Goal: Task Accomplishment & Management: Use online tool/utility

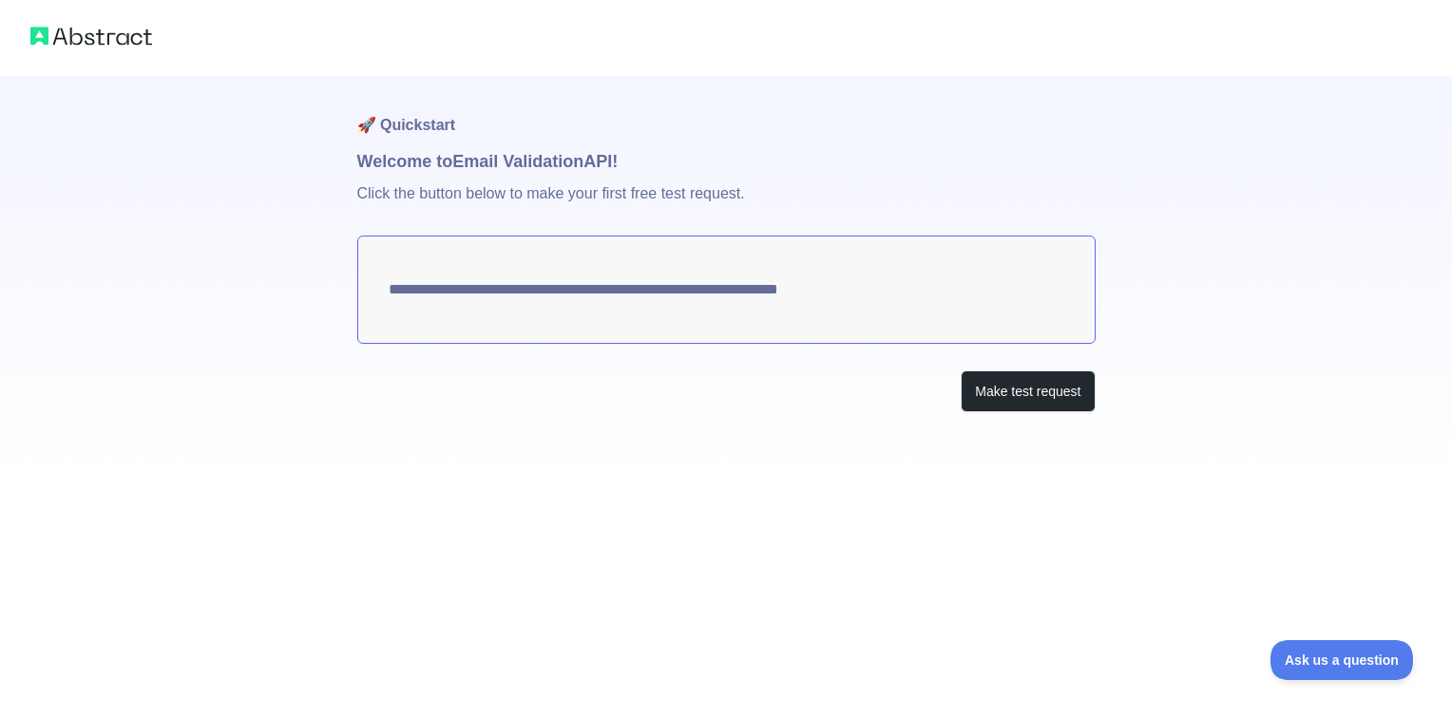
drag, startPoint x: 916, startPoint y: 296, endPoint x: 353, endPoint y: 289, distance: 562.5
click at [353, 289] on div "**********" at bounding box center [726, 244] width 1452 height 488
click at [1003, 394] on button "Make test request" at bounding box center [1027, 392] width 134 height 43
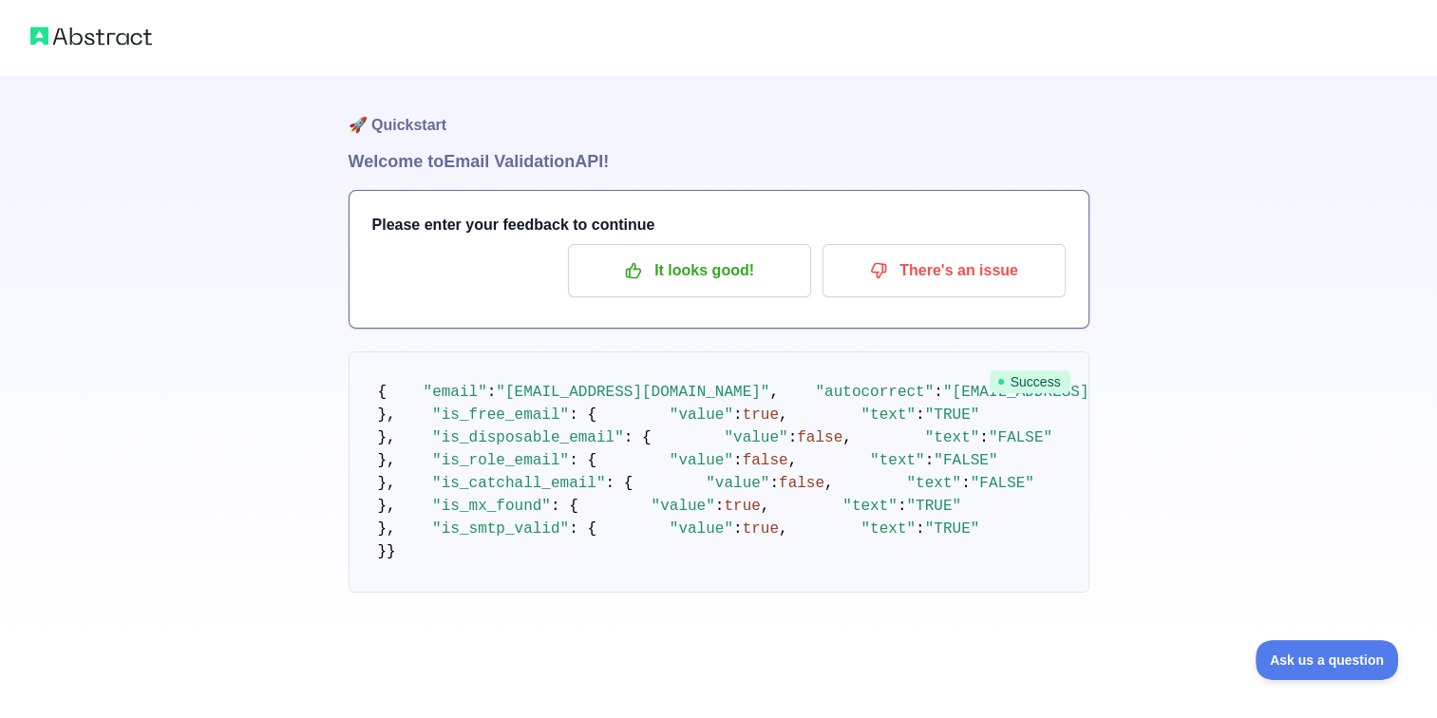
click at [1034, 382] on span "Success" at bounding box center [1030, 382] width 81 height 23
click at [669, 276] on p "It looks good!" at bounding box center [689, 271] width 215 height 32
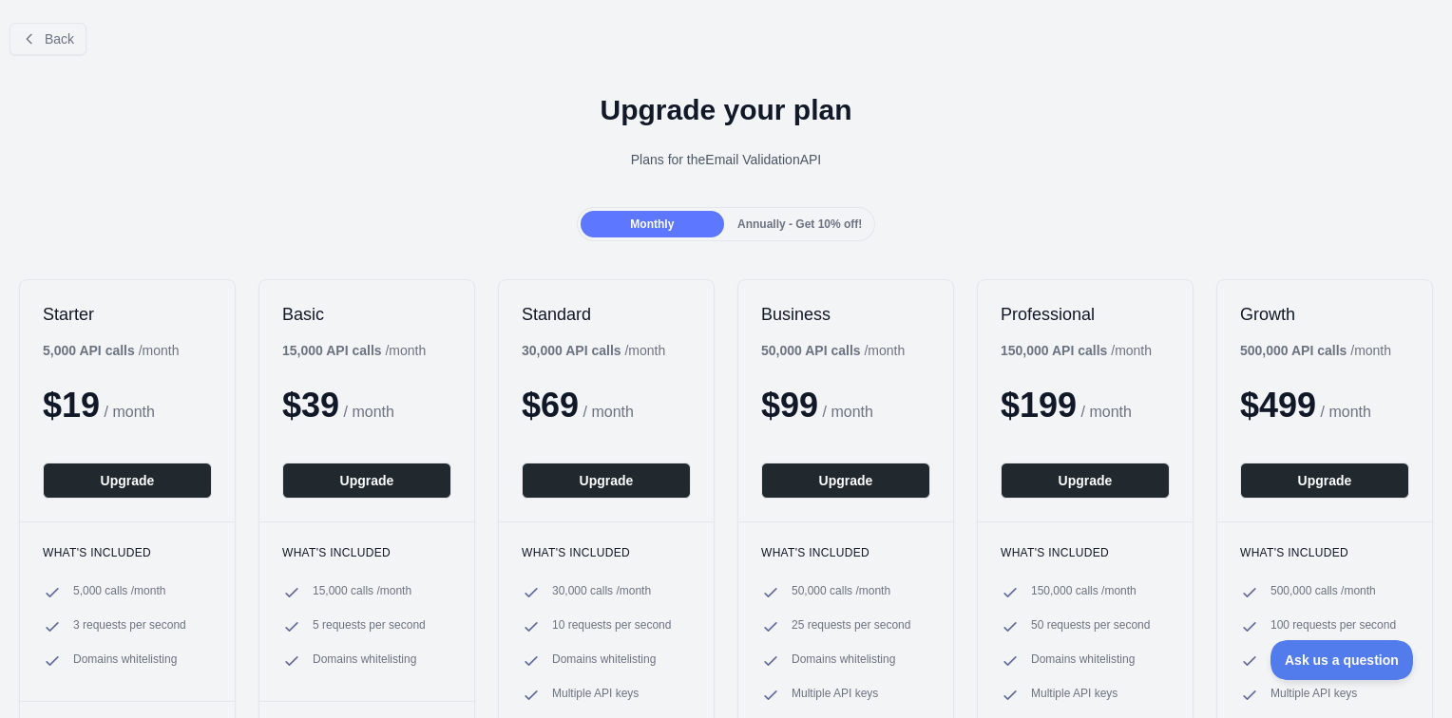
click at [934, 156] on div "Plans for the Email Validation API" at bounding box center [725, 159] width 1421 height 19
click at [53, 43] on span "Back" at bounding box center [59, 38] width 29 height 15
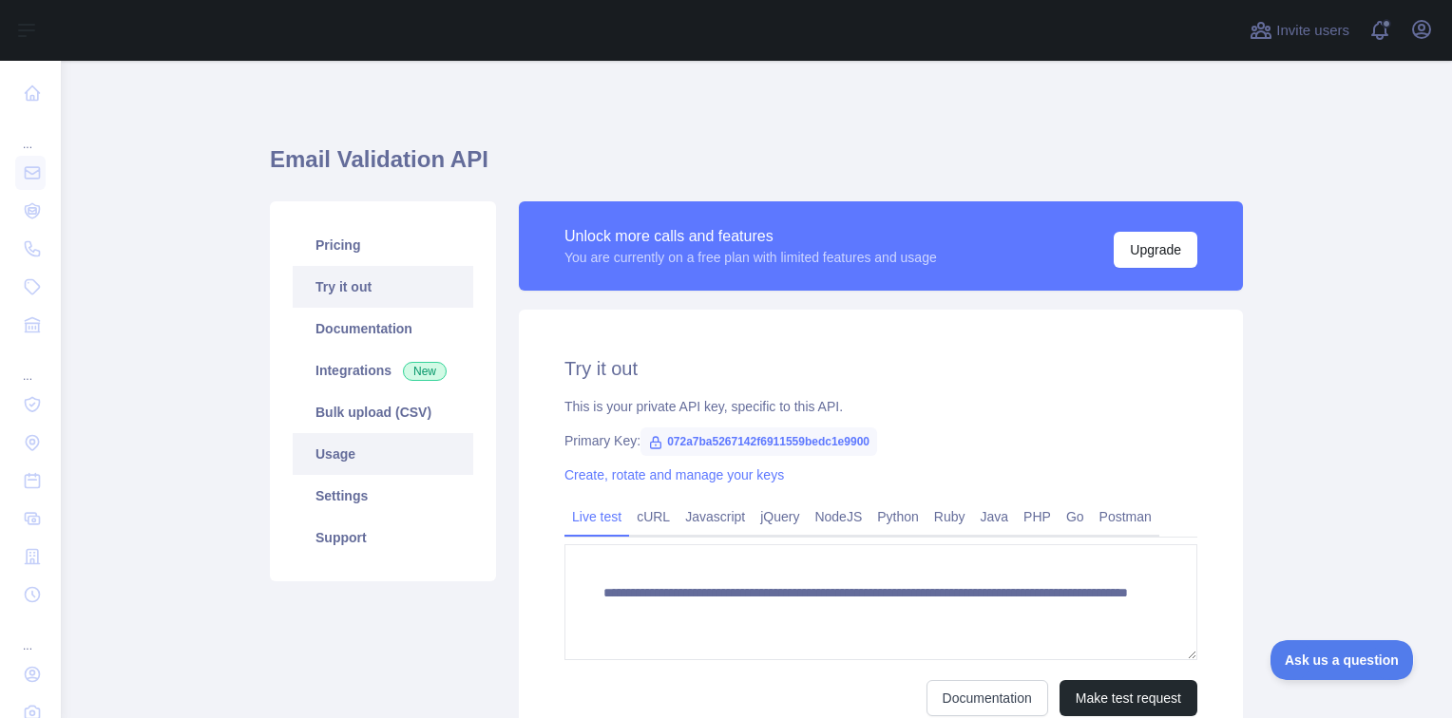
click at [339, 459] on link "Usage" at bounding box center [383, 454] width 181 height 42
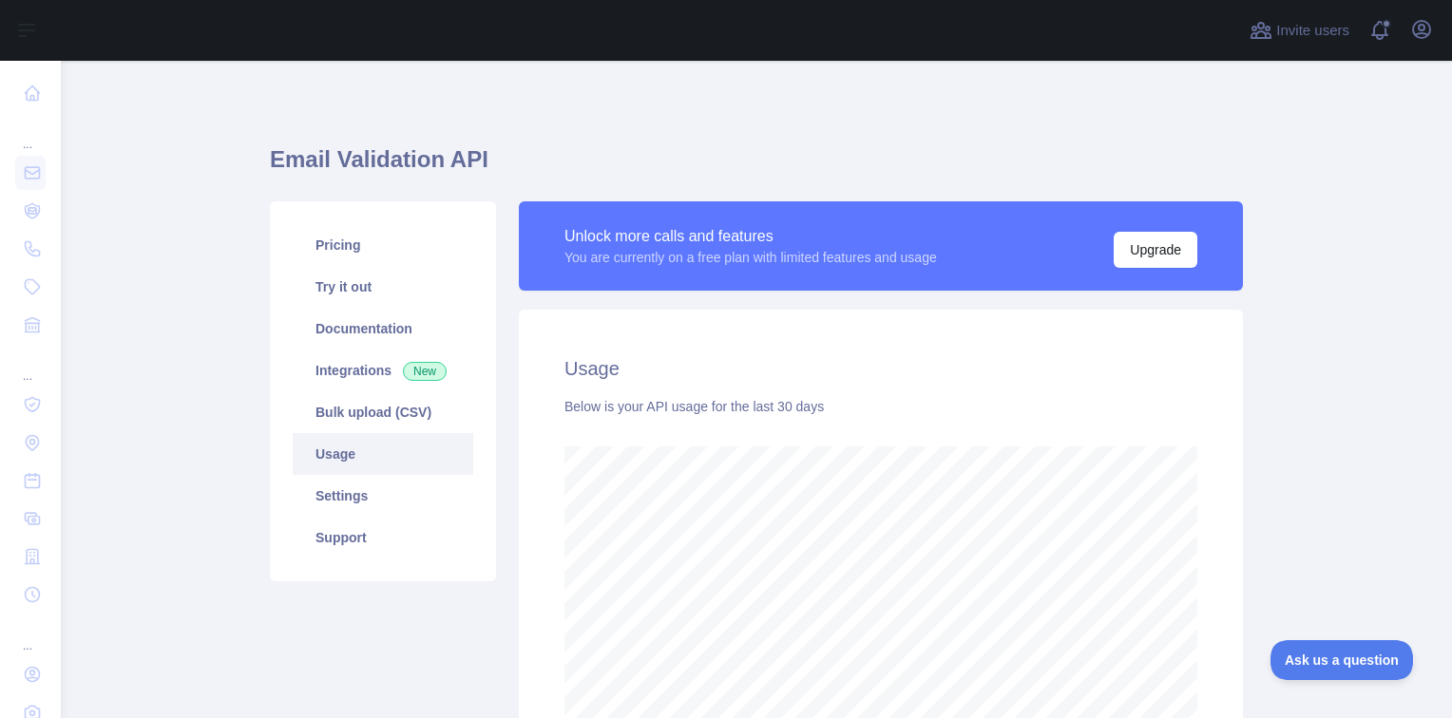
scroll to position [657, 1376]
click at [349, 239] on link "Pricing" at bounding box center [383, 245] width 181 height 42
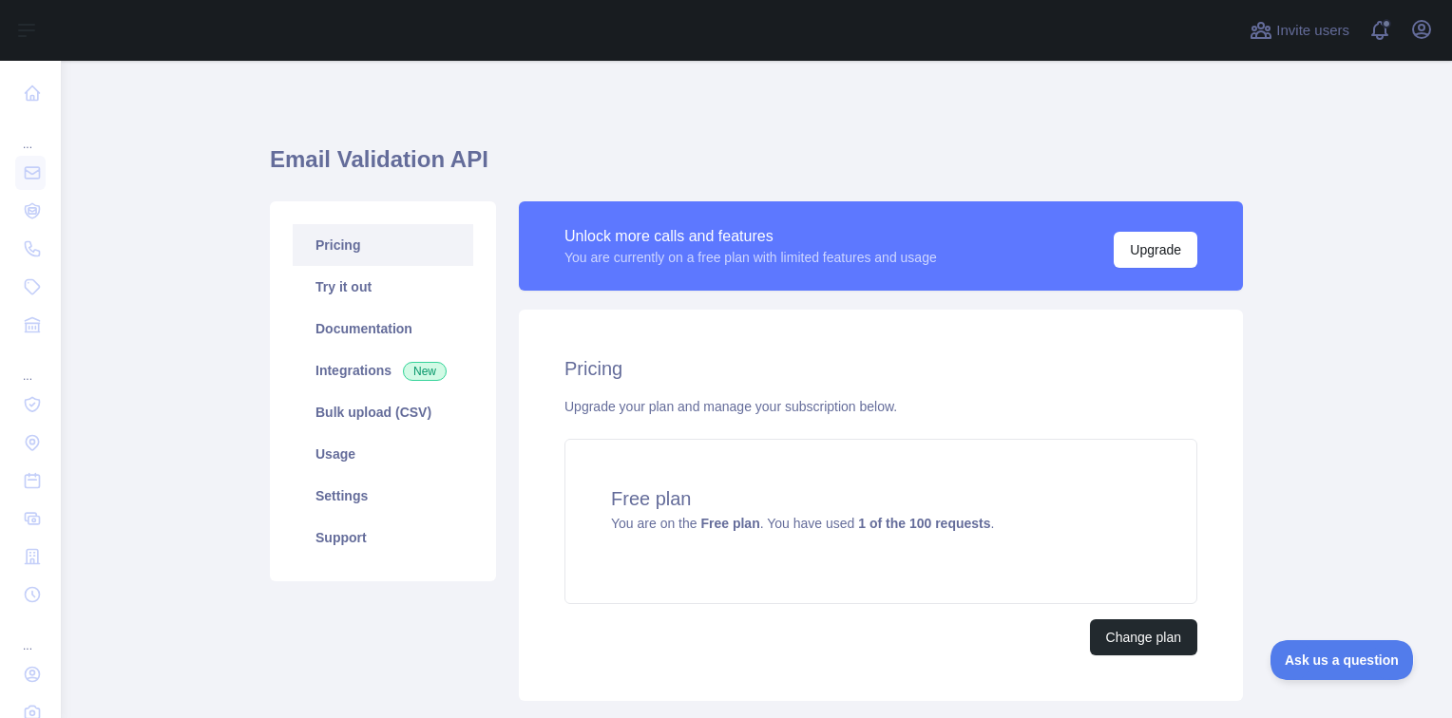
scroll to position [122, 0]
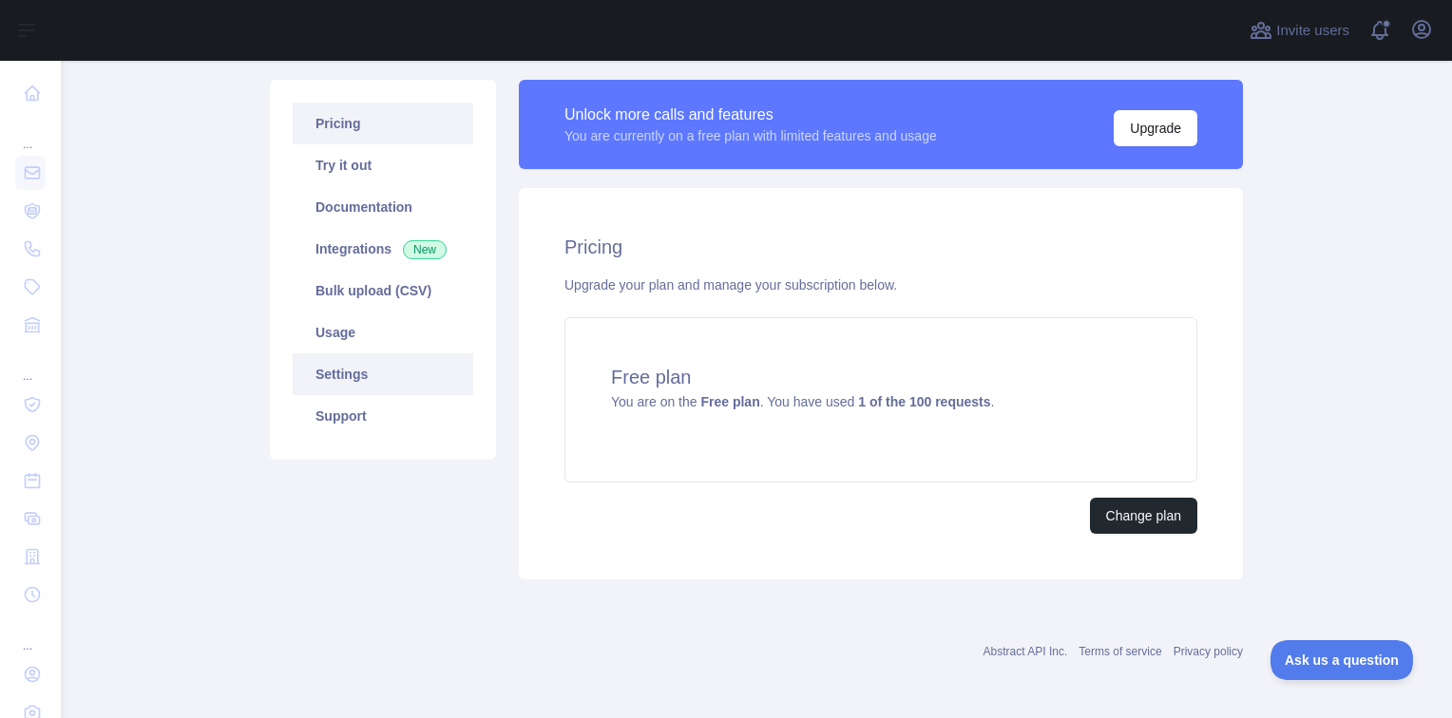
click at [343, 374] on link "Settings" at bounding box center [383, 374] width 181 height 42
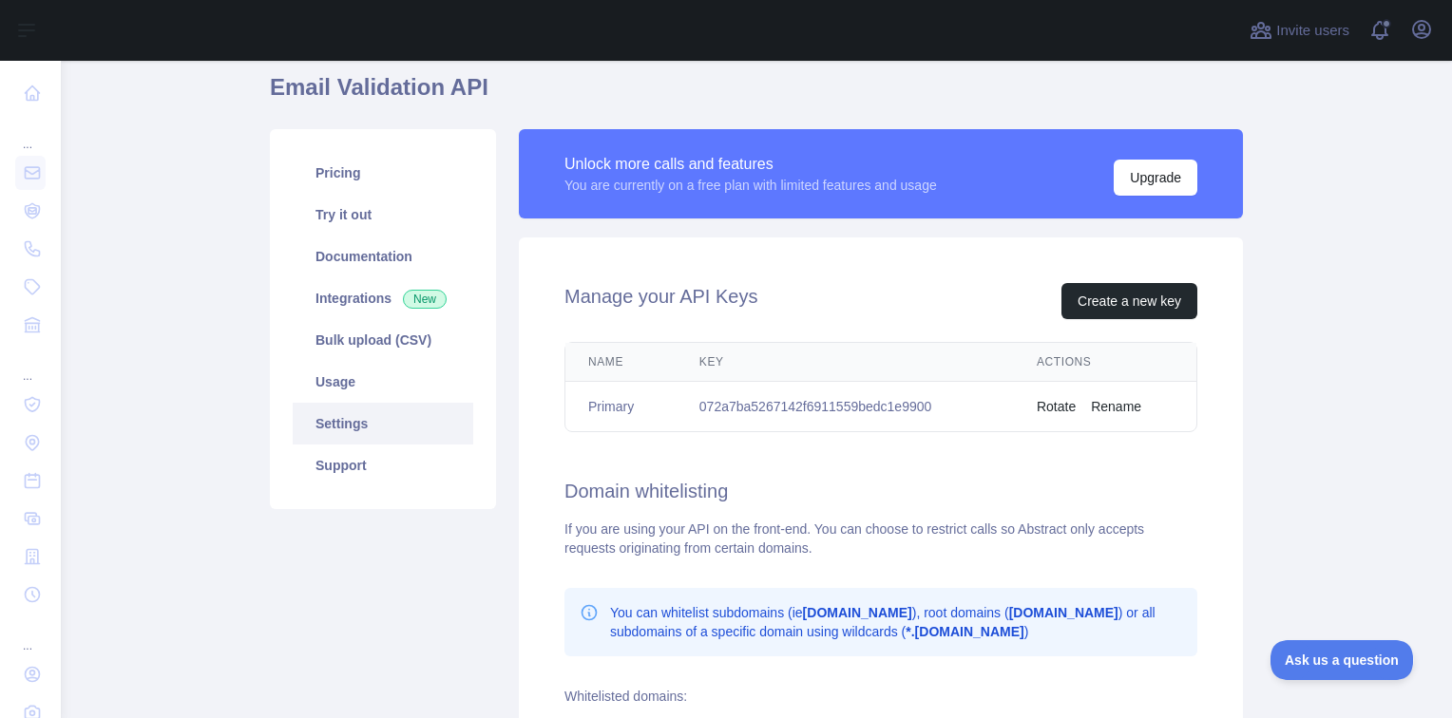
scroll to position [27, 0]
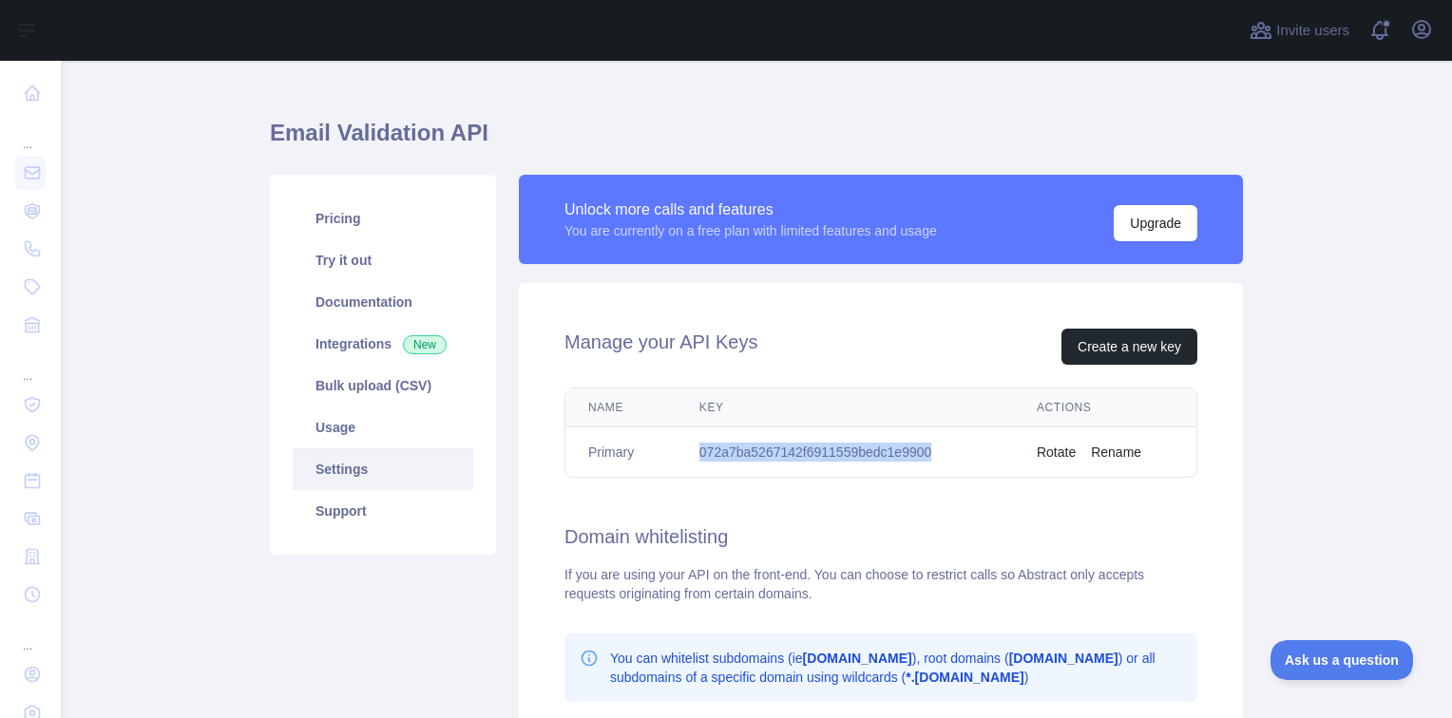
drag, startPoint x: 740, startPoint y: 456, endPoint x: 935, endPoint y: 458, distance: 194.8
click at [935, 458] on td "072a7ba5267142f6911559bedc1e9900" at bounding box center [844, 453] width 337 height 50
copy td "072a7ba5267142f6911559bedc1e9900"
click at [344, 428] on link "Usage" at bounding box center [383, 428] width 181 height 42
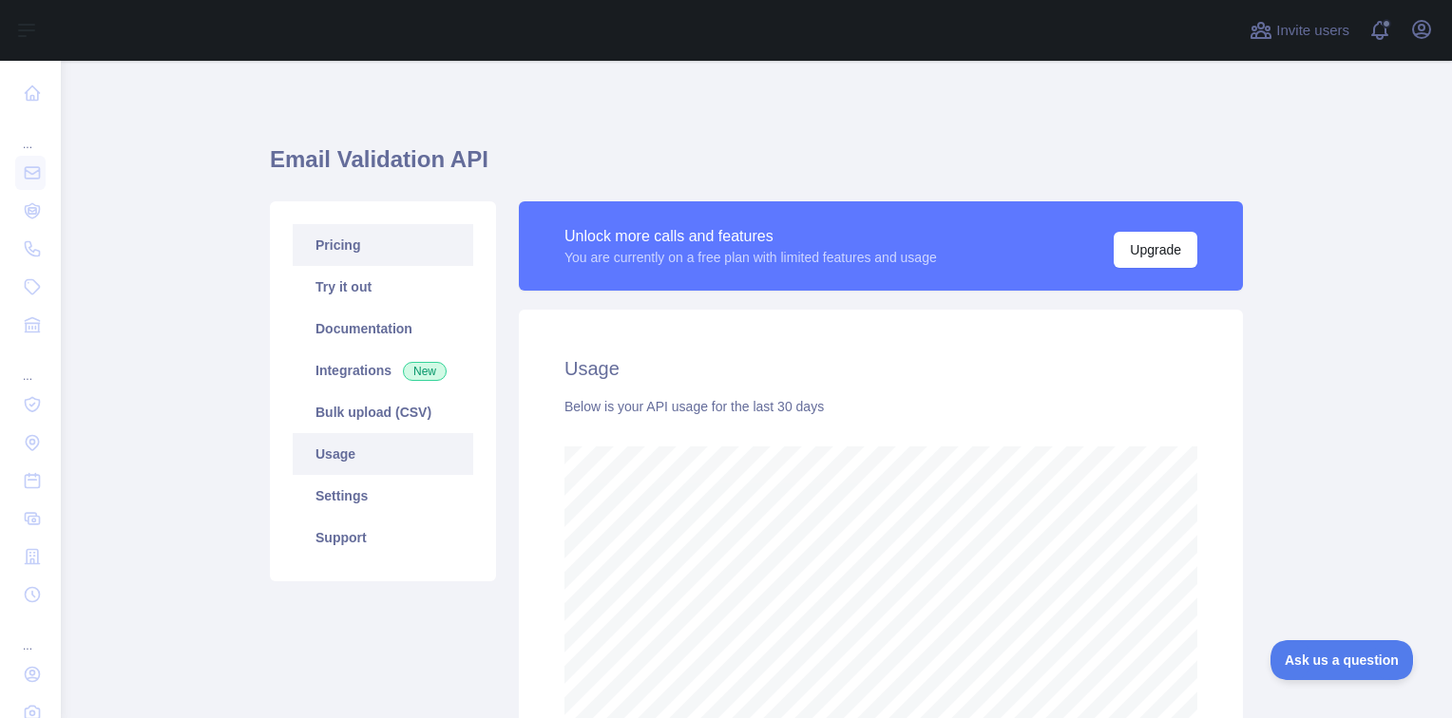
click at [327, 245] on link "Pricing" at bounding box center [383, 245] width 181 height 42
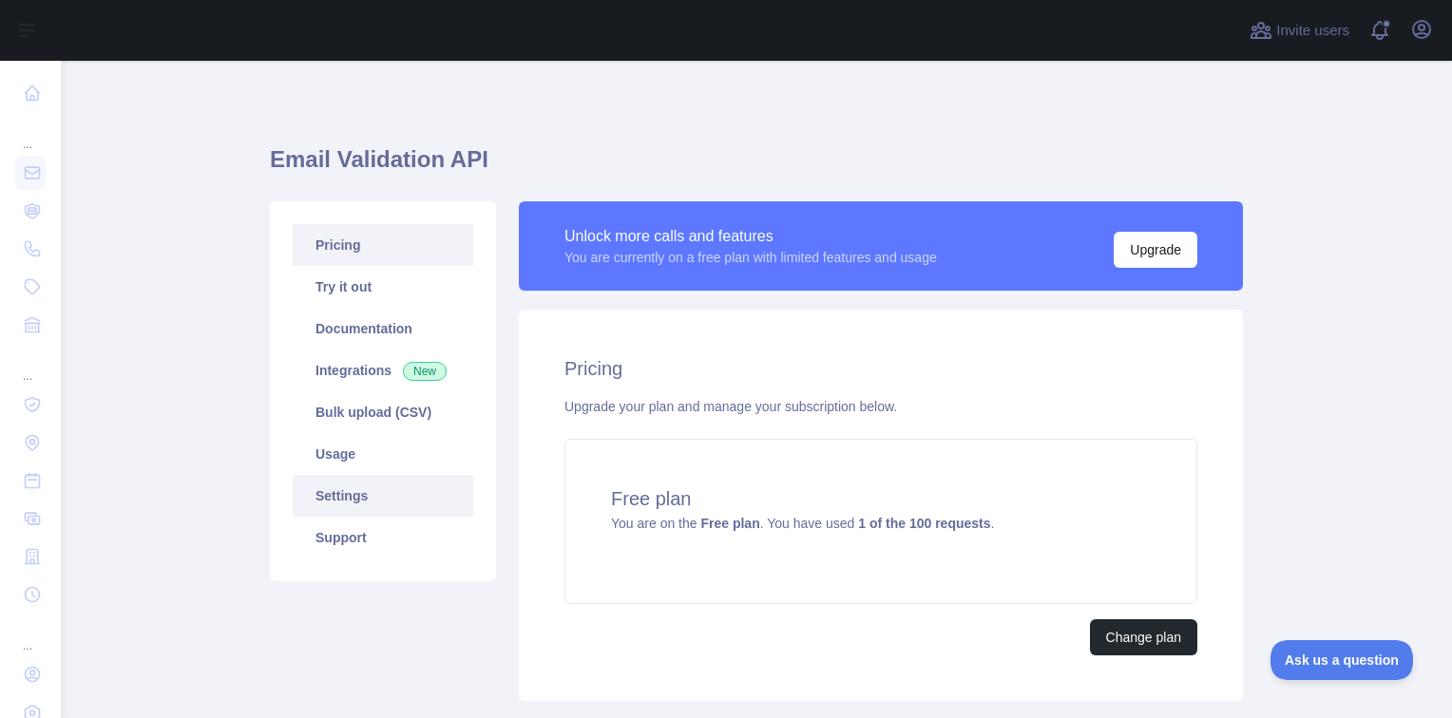
click at [334, 497] on link "Settings" at bounding box center [383, 496] width 181 height 42
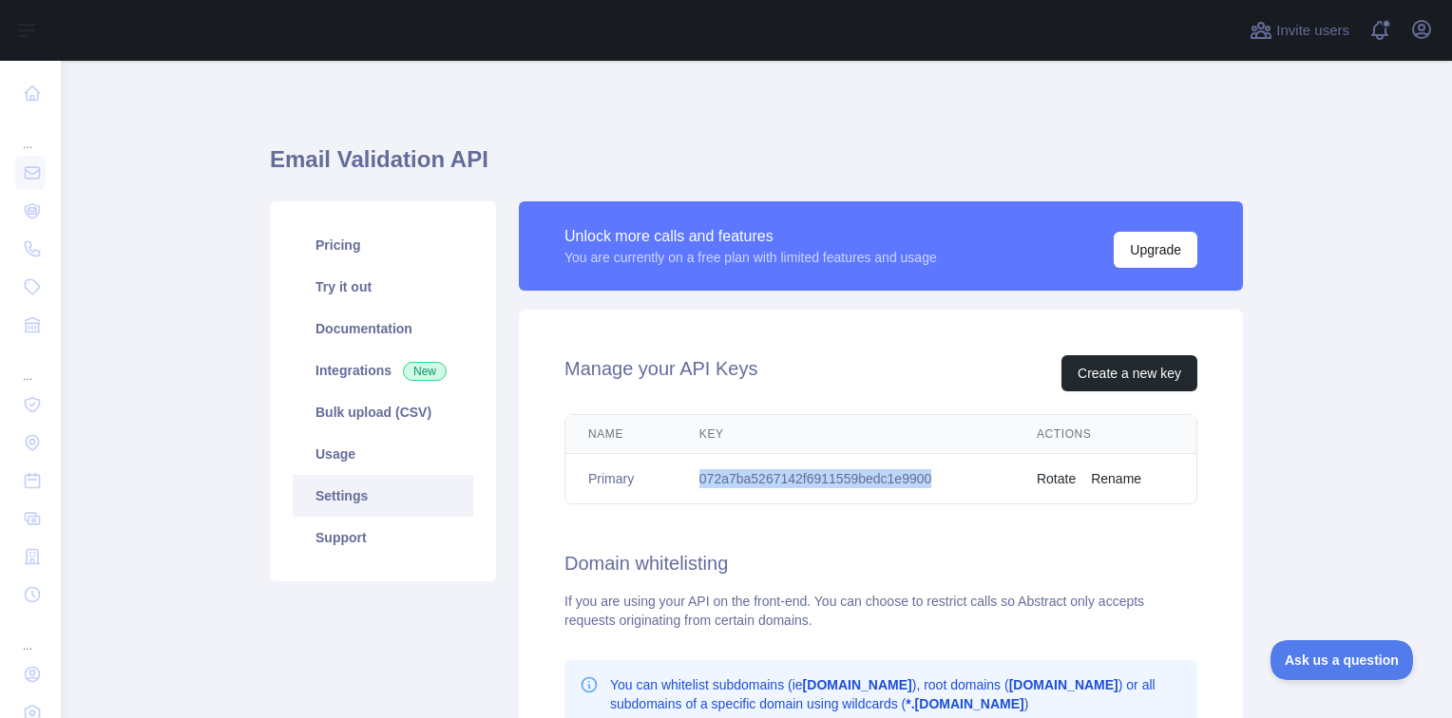
drag, startPoint x: 689, startPoint y: 477, endPoint x: 920, endPoint y: 487, distance: 231.1
click at [920, 487] on td "072a7ba5267142f6911559bedc1e9900" at bounding box center [844, 479] width 337 height 50
copy td "072a7ba5267142f6911559bedc1e9900"
click at [337, 447] on link "Usage" at bounding box center [383, 454] width 181 height 42
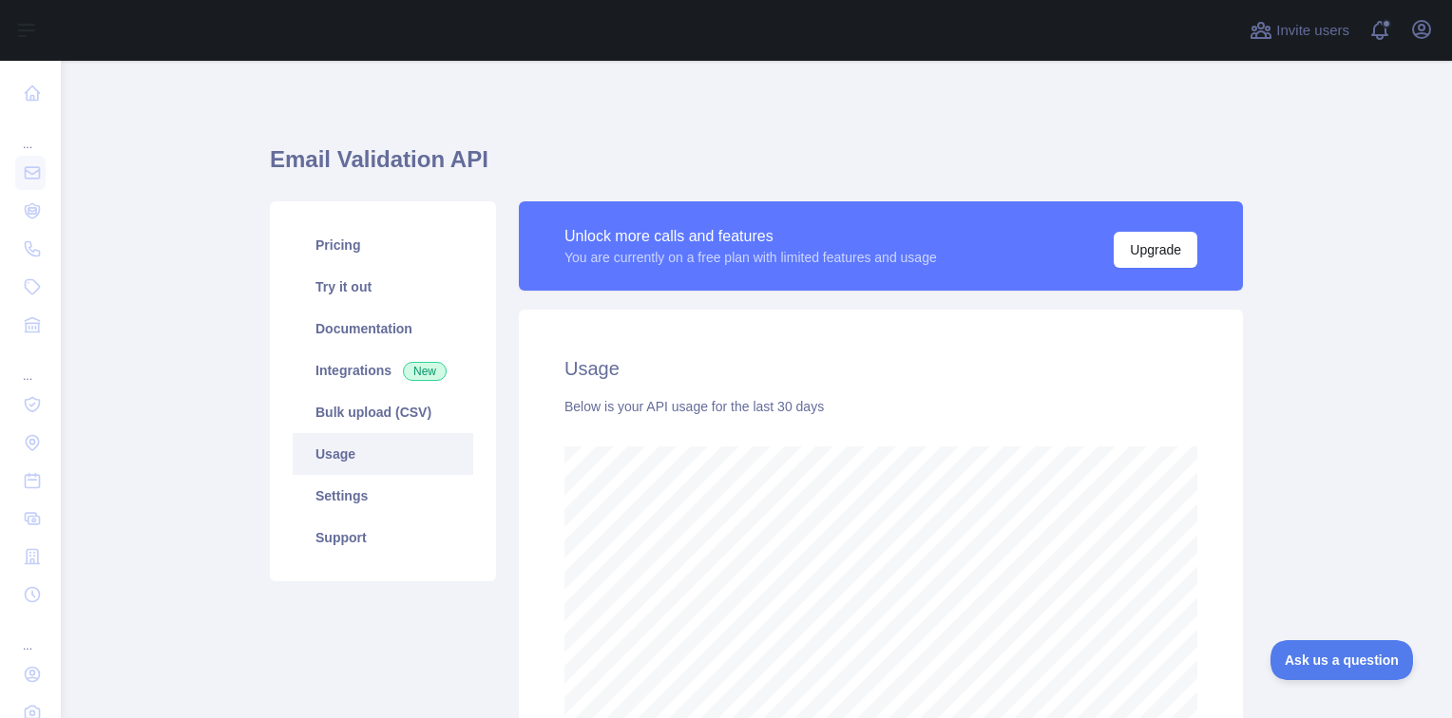
scroll to position [230, 0]
